Goal: Task Accomplishment & Management: Use online tool/utility

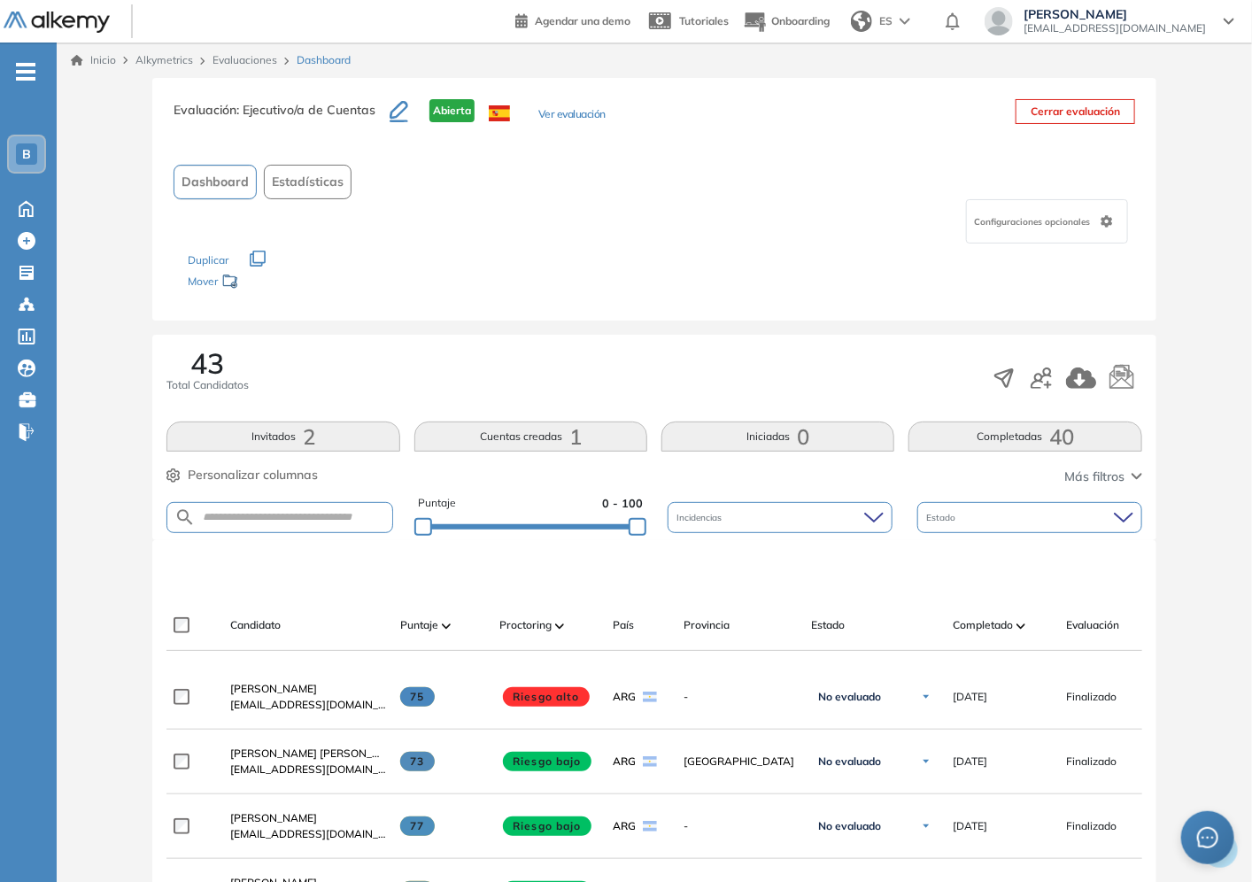
drag, startPoint x: 691, startPoint y: 376, endPoint x: 664, endPoint y: 210, distance: 168.6
click at [687, 368] on div "43 Total Candidatos" at bounding box center [654, 378] width 976 height 58
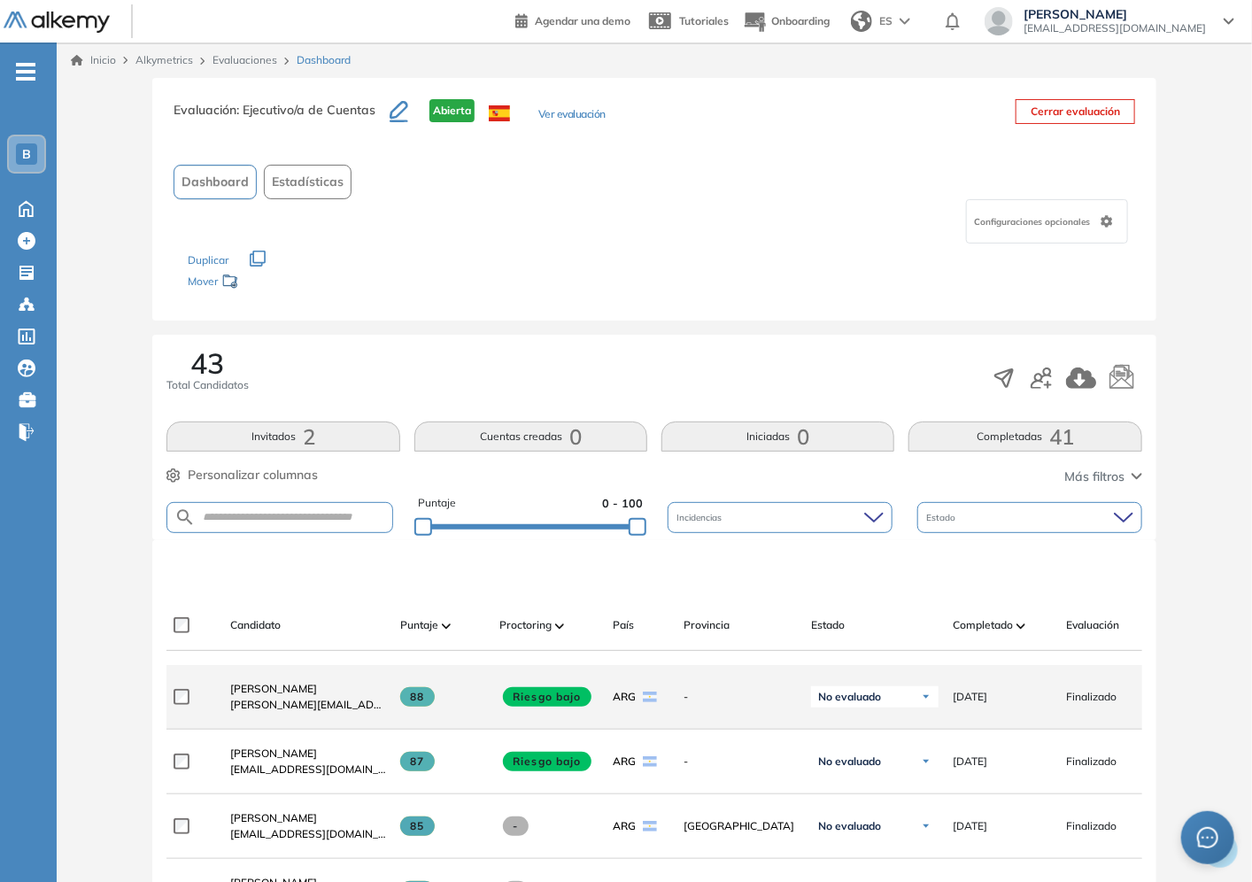
click at [299, 684] on div "[PERSON_NAME] Macias [EMAIL_ADDRESS][PERSON_NAME][DOMAIN_NAME]" at bounding box center [301, 697] width 170 height 60
click at [298, 685] on div "[PERSON_NAME] Macias [EMAIL_ADDRESS][PERSON_NAME][DOMAIN_NAME]" at bounding box center [301, 697] width 170 height 60
click at [306, 693] on span "Sara Blum Macias" at bounding box center [273, 688] width 87 height 13
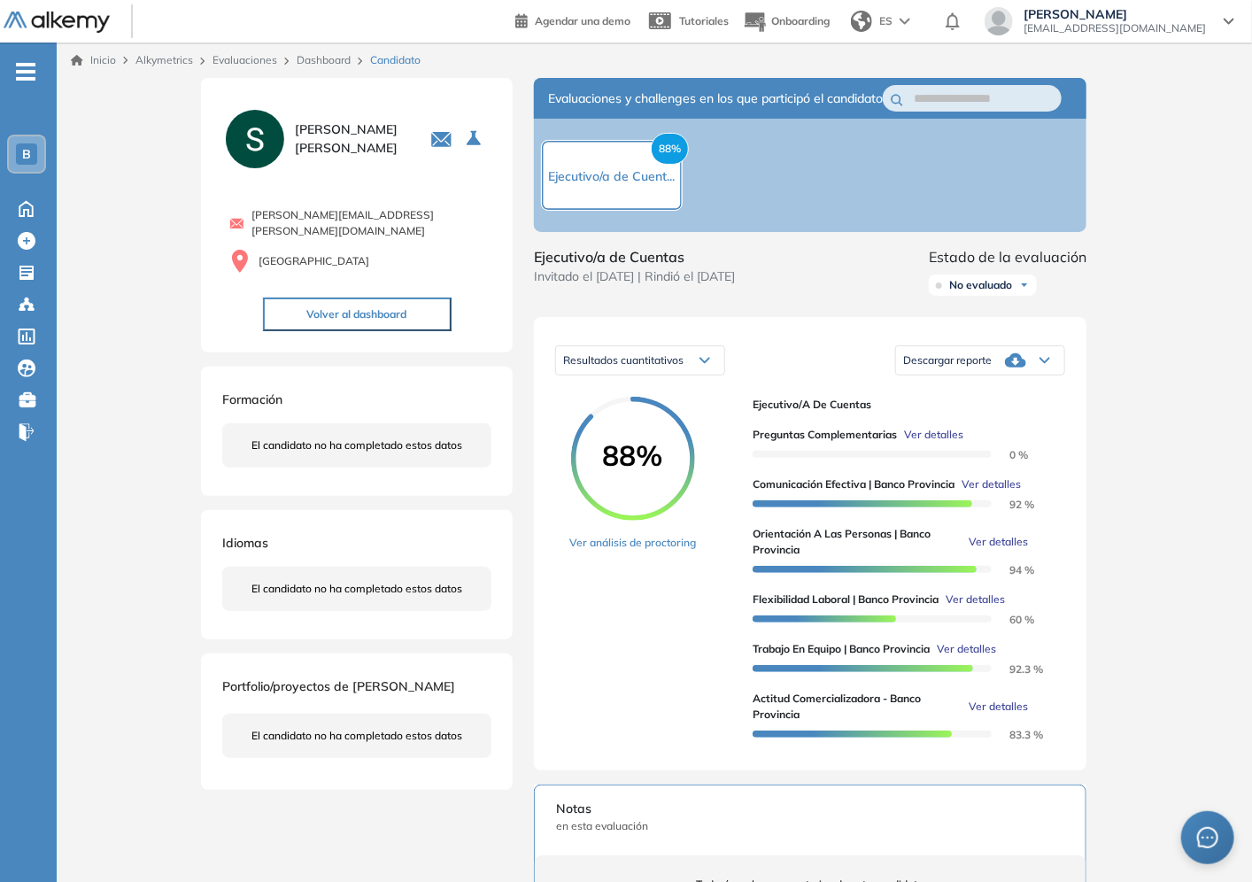
click at [638, 426] on circle at bounding box center [632, 458] width 119 height 119
click at [635, 551] on link "Ver análisis de proctoring" at bounding box center [632, 543] width 127 height 16
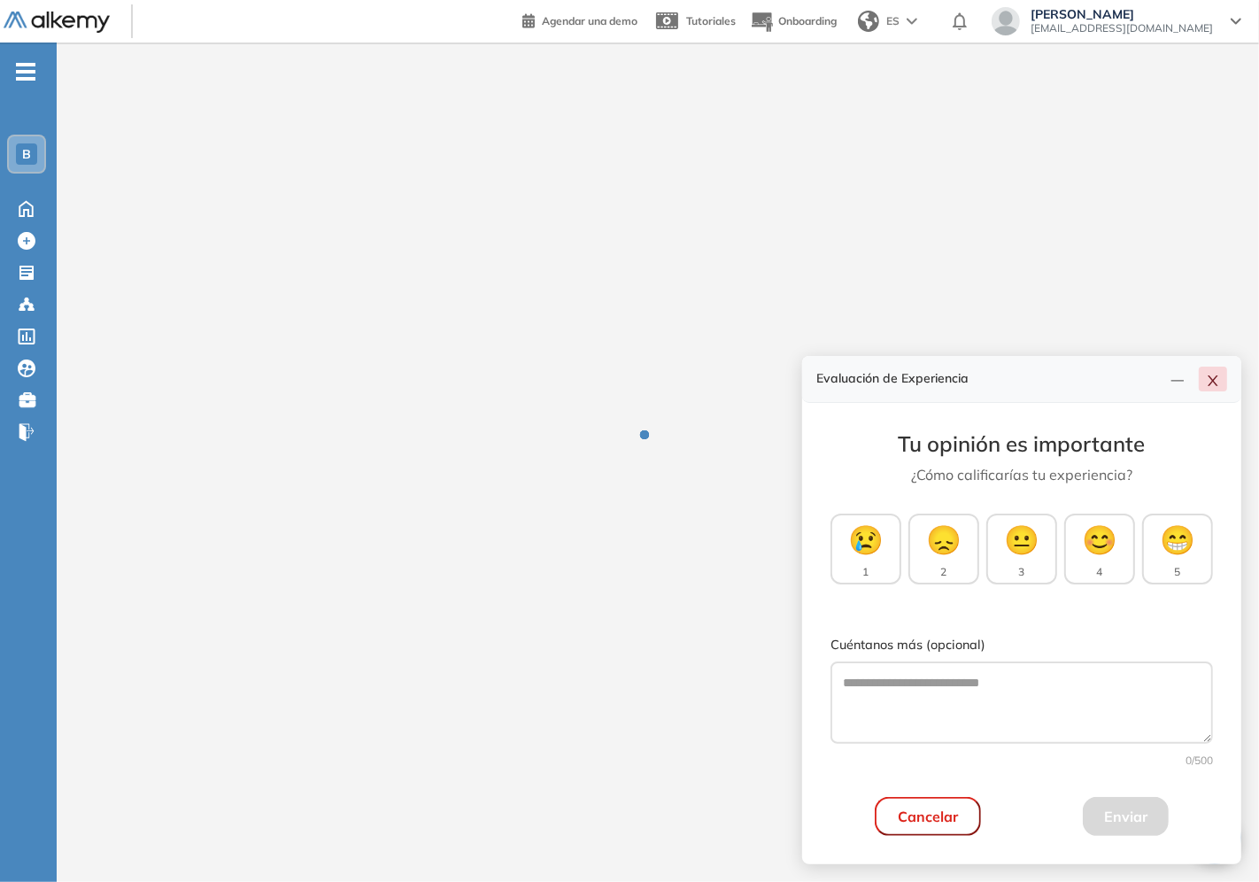
click at [1220, 382] on button "button" at bounding box center [1213, 379] width 28 height 25
